Goal: Task Accomplishment & Management: Complete application form

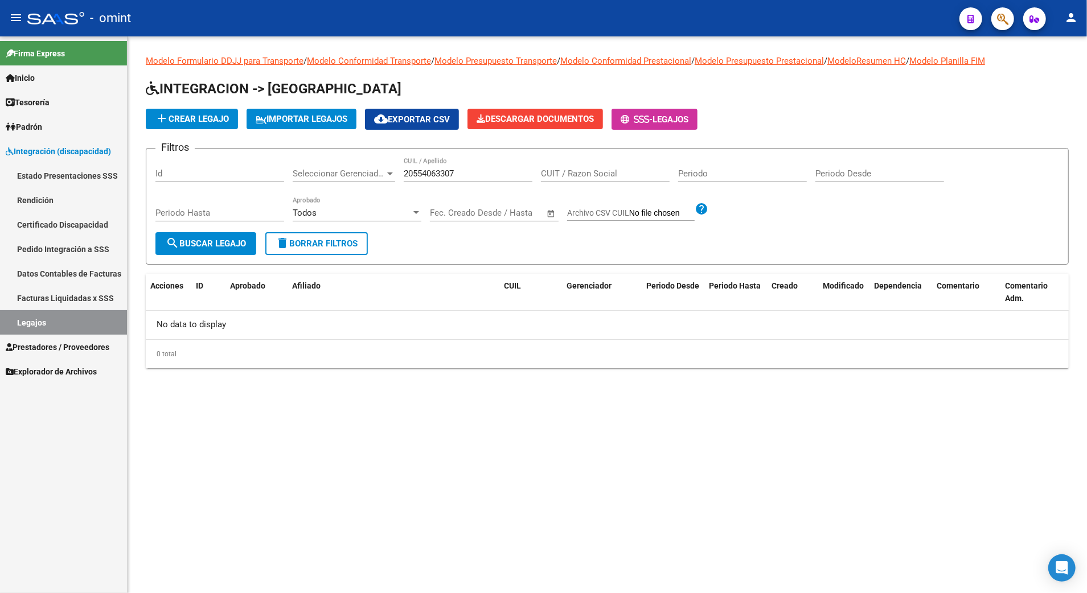
click at [206, 114] on span "add Crear Legajo" at bounding box center [192, 119] width 74 height 10
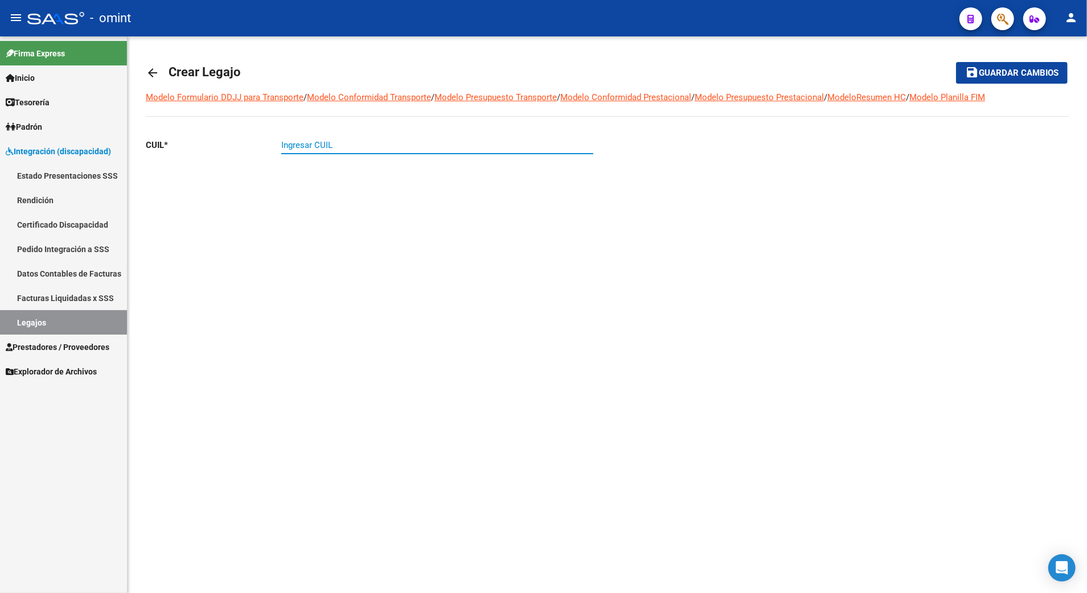
click at [326, 142] on input "Ingresar CUIL" at bounding box center [437, 145] width 312 height 10
type input "20-55406330-7"
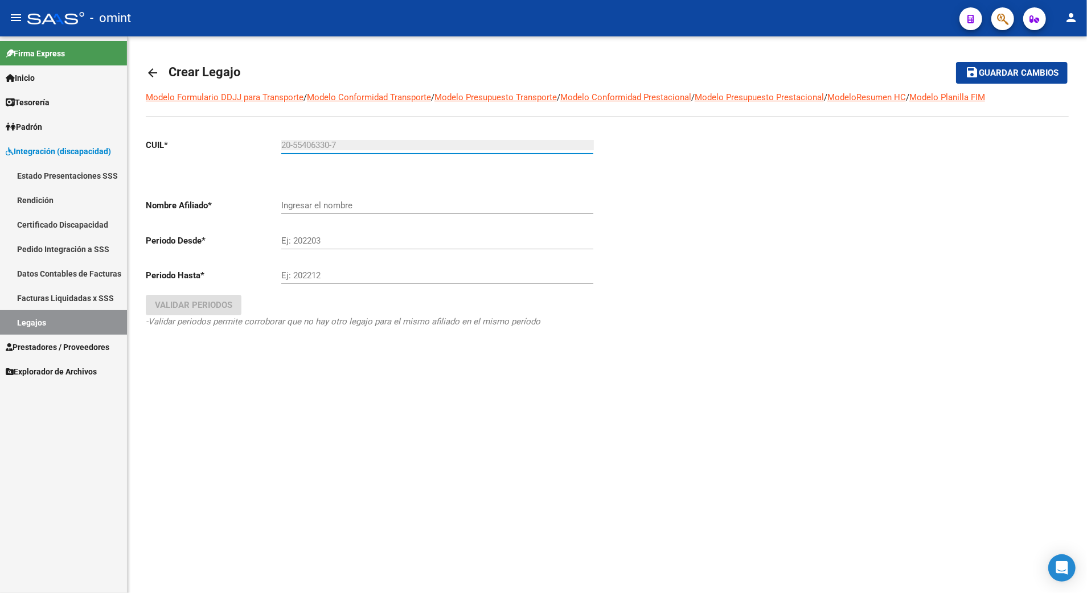
type input "DENINNO [PERSON_NAME]"
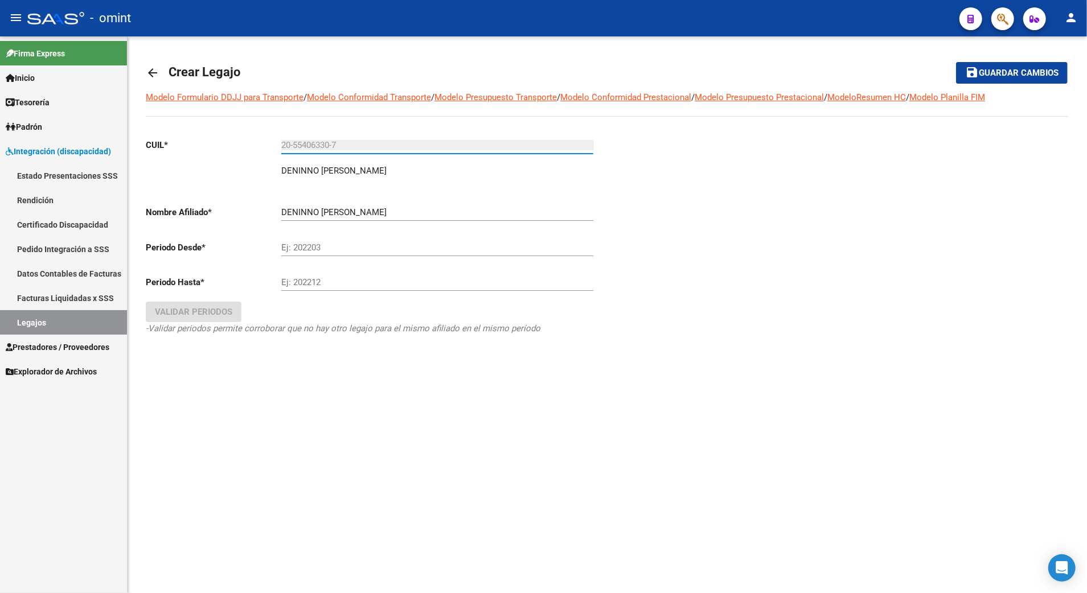
type input "20-55406330-7"
click at [326, 249] on input "Ej: 202203" at bounding box center [437, 248] width 312 height 10
type input "202501"
click at [306, 280] on input "Ej: 202212" at bounding box center [437, 282] width 312 height 10
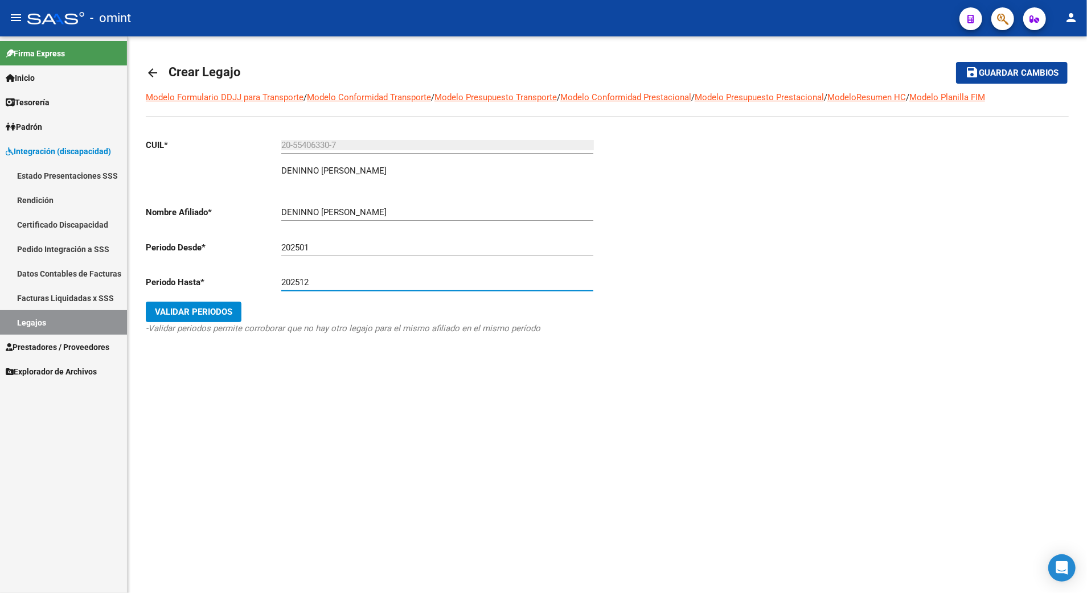
type input "202512"
click at [192, 313] on span "Validar Periodos" at bounding box center [193, 312] width 77 height 10
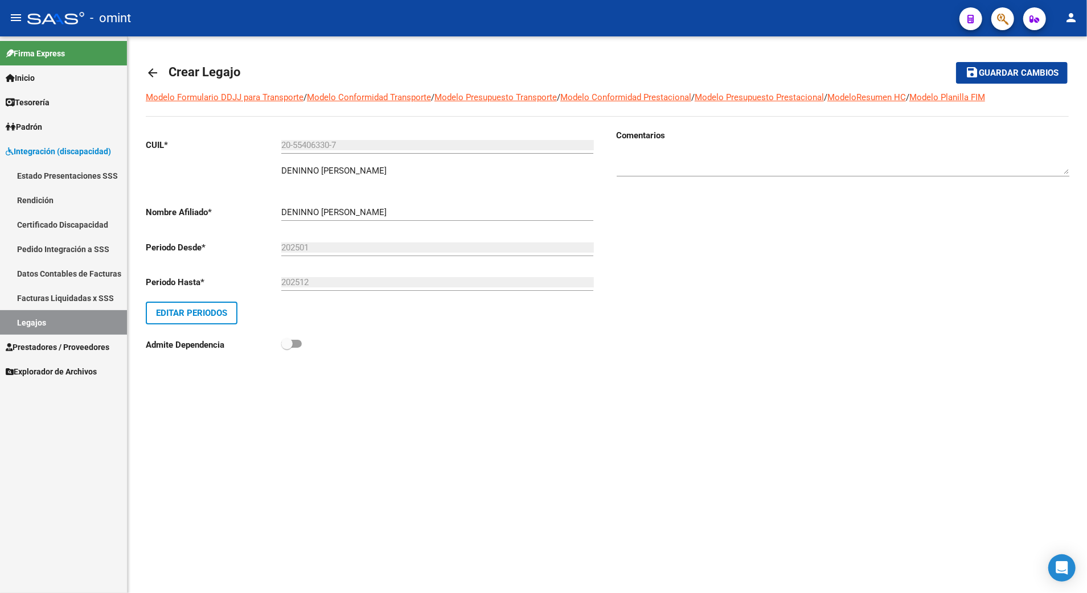
click at [669, 174] on textarea at bounding box center [843, 162] width 453 height 23
type textarea "socio 4911432503"
click at [1029, 71] on span "Guardar cambios" at bounding box center [1019, 73] width 80 height 10
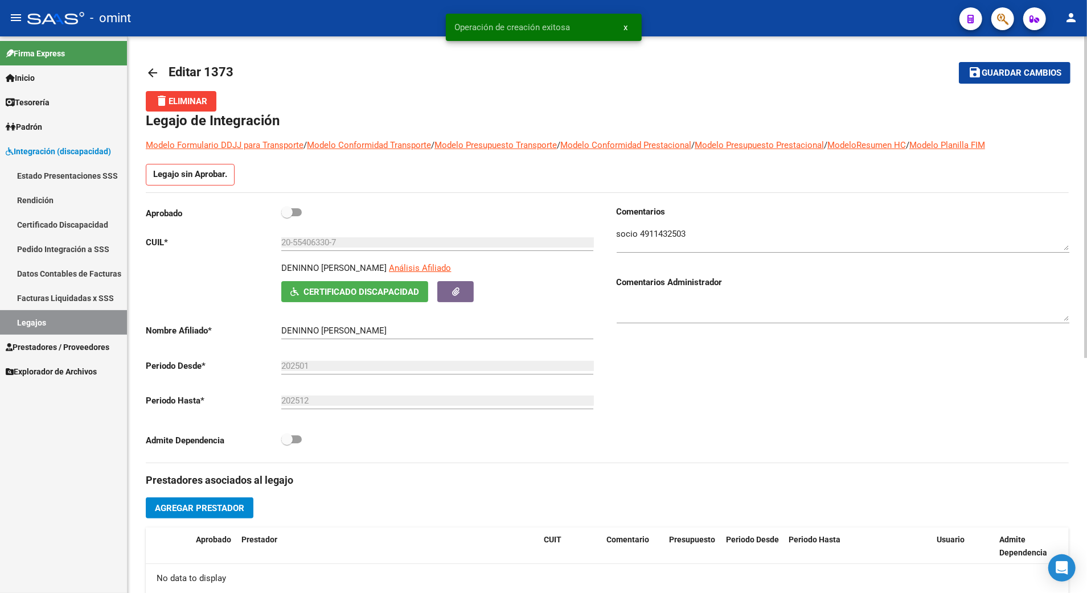
scroll to position [76, 0]
